Goal: Transaction & Acquisition: Purchase product/service

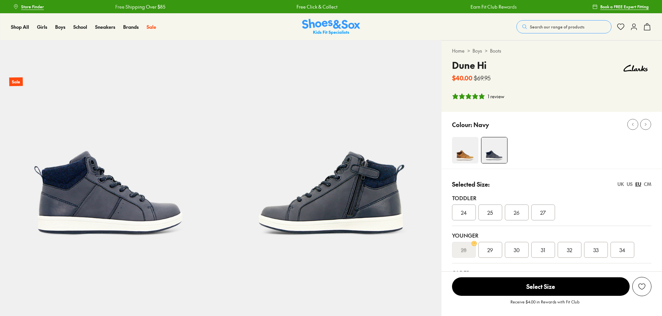
select select "*"
click at [619, 184] on div "UK" at bounding box center [621, 183] width 7 height 7
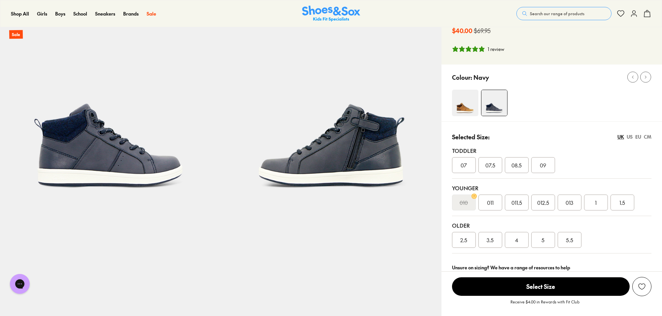
scroll to position [44, 0]
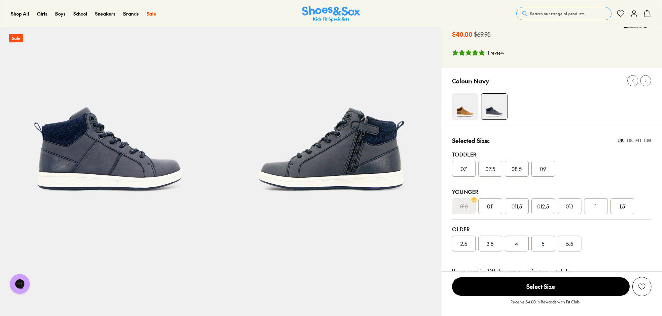
click at [465, 114] on img at bounding box center [465, 106] width 26 height 26
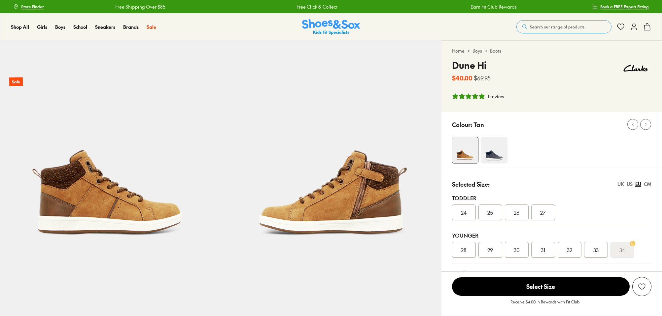
select select "*"
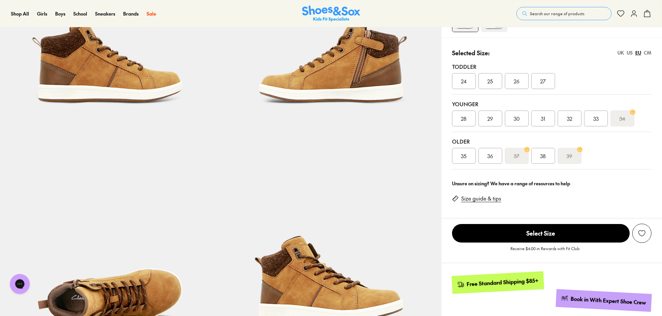
scroll to position [131, 0]
click at [623, 54] on div "UK" at bounding box center [621, 53] width 7 height 7
click at [580, 151] on use at bounding box center [580, 150] width 3 height 4
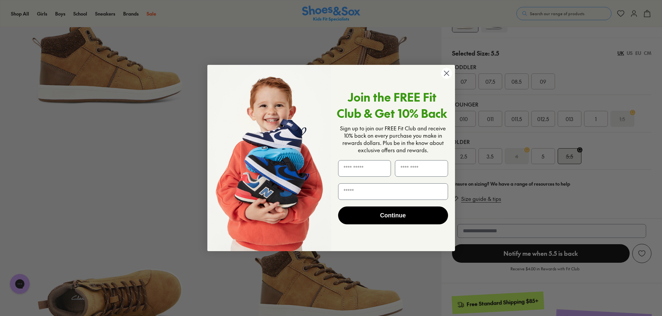
drag, startPoint x: 445, startPoint y: 70, endPoint x: 445, endPoint y: 73, distance: 3.3
click at [445, 70] on circle "Close dialog" at bounding box center [446, 73] width 11 height 11
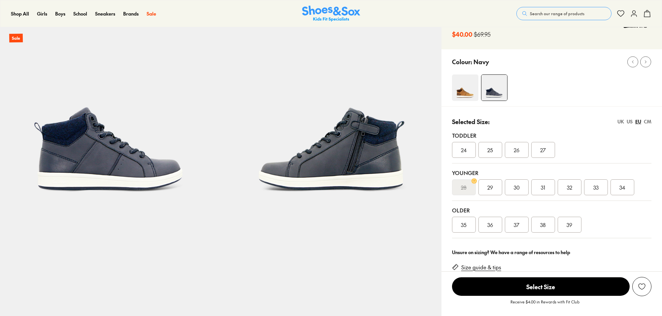
select select "*"
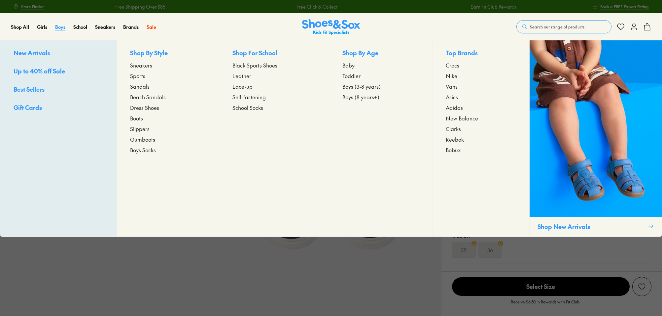
select select "*"
click at [354, 96] on span "Boys (8 years+)" at bounding box center [361, 97] width 37 height 8
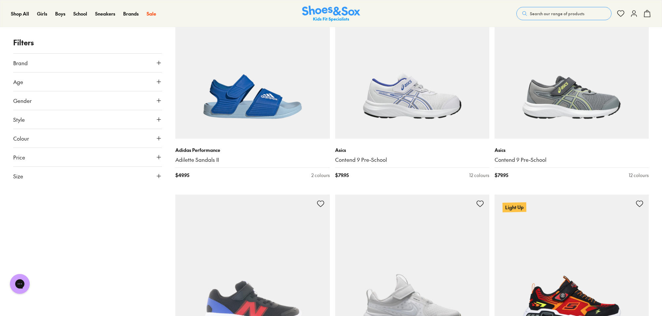
scroll to position [1834, 0]
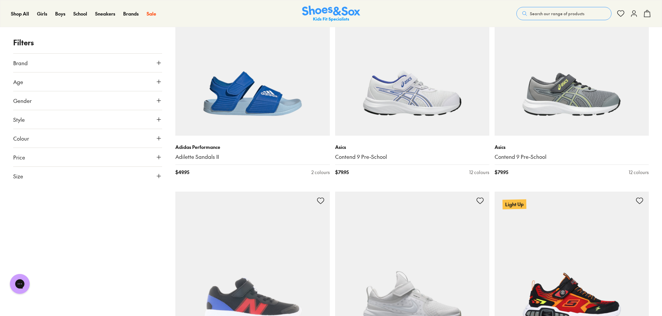
click at [157, 118] on icon at bounding box center [159, 119] width 7 height 7
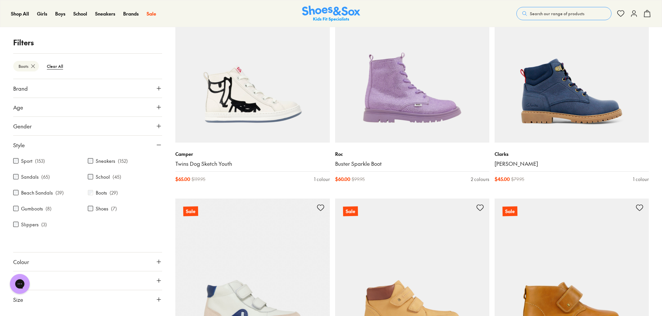
scroll to position [987, 0]
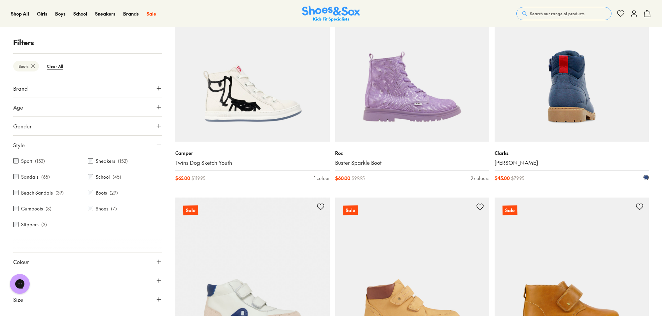
click at [565, 108] on img at bounding box center [572, 64] width 154 height 154
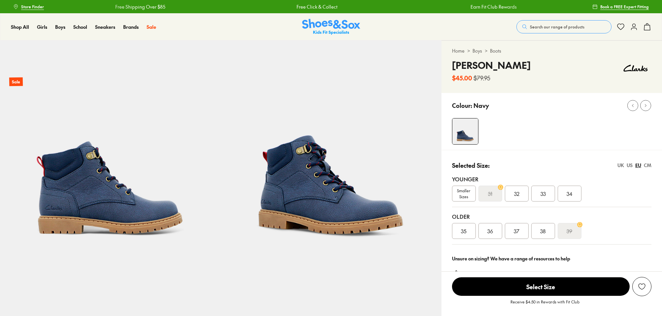
select select "*"
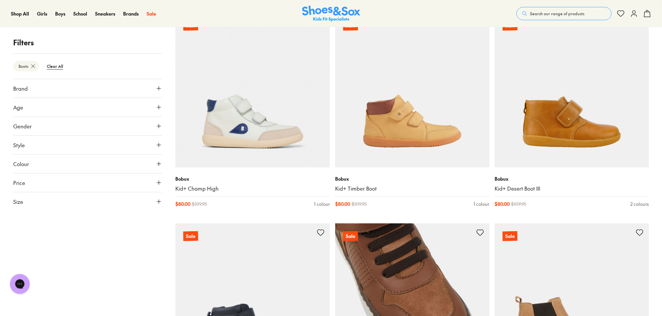
scroll to position [1167, 0]
